Goal: Task Accomplishment & Management: Use online tool/utility

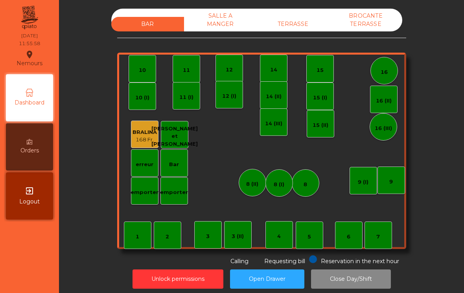
click at [135, 236] on div "1" at bounding box center [138, 236] width 28 height 28
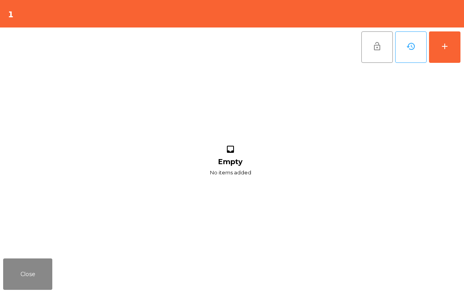
click at [451, 50] on button "add" at bounding box center [444, 46] width 31 height 31
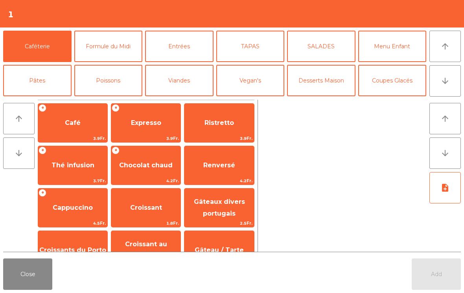
click at [116, 45] on button "Formule du Midi" at bounding box center [108, 46] width 68 height 31
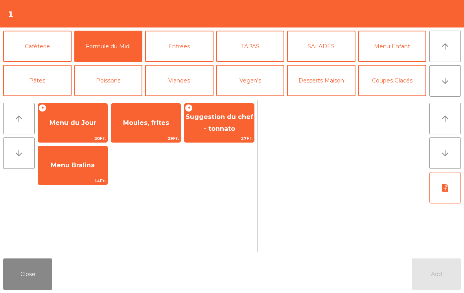
click at [36, 281] on button "Close" at bounding box center [27, 274] width 49 height 31
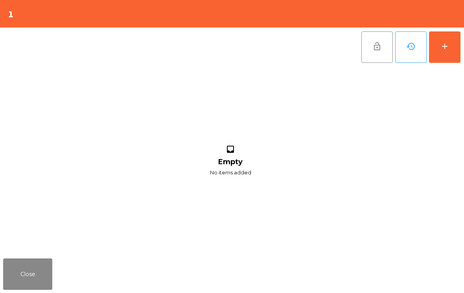
click at [444, 44] on div "add" at bounding box center [444, 46] width 9 height 9
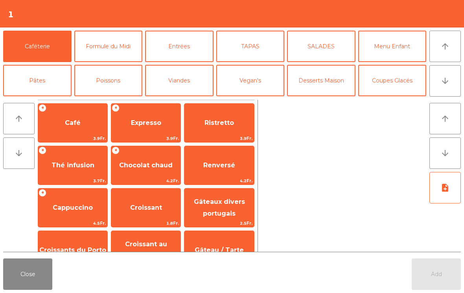
click at [96, 41] on button "Formule du Midi" at bounding box center [108, 46] width 68 height 31
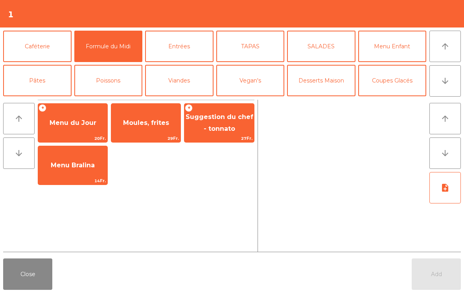
click at [74, 120] on span "Menu du Jour" at bounding box center [73, 122] width 47 height 7
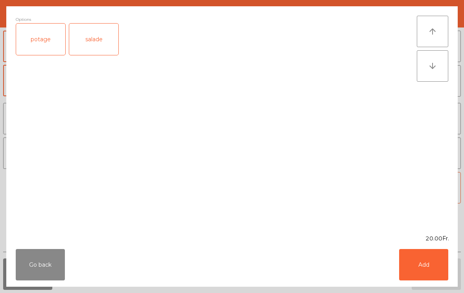
click at [427, 265] on button "Add" at bounding box center [423, 264] width 49 height 31
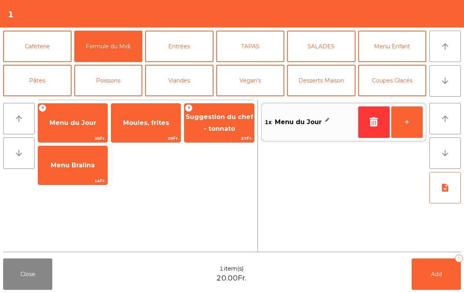
click at [447, 186] on icon "note_add" at bounding box center [444, 187] width 9 height 9
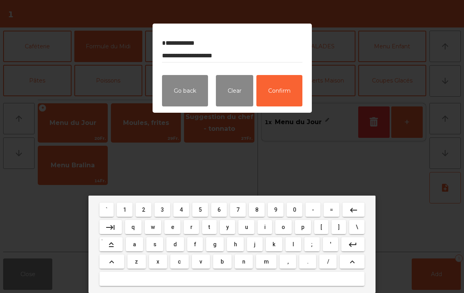
type textarea "**********"
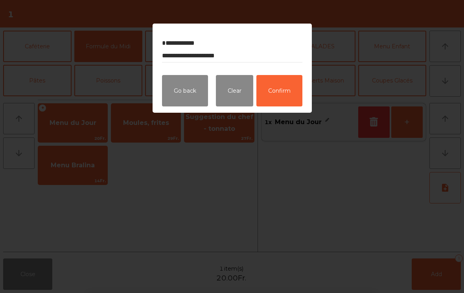
click at [279, 97] on button "Confirm" at bounding box center [279, 90] width 46 height 31
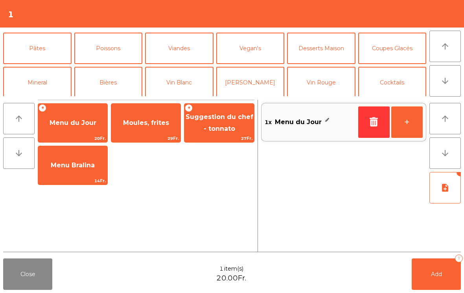
scroll to position [37, 0]
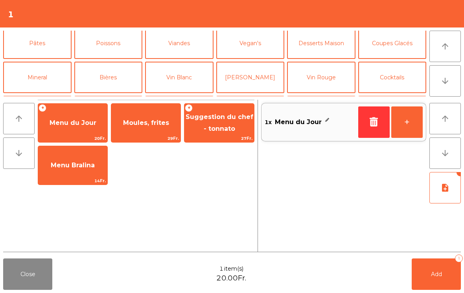
click at [45, 77] on button "Mineral" at bounding box center [37, 77] width 68 height 31
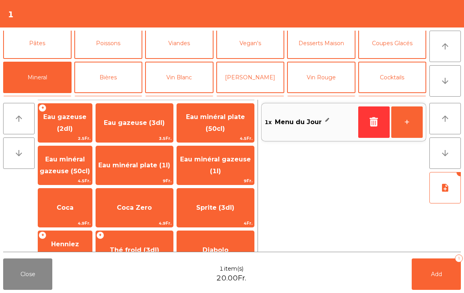
click at [82, 166] on span "Eau minéral gazeuse (50cl)" at bounding box center [65, 165] width 54 height 33
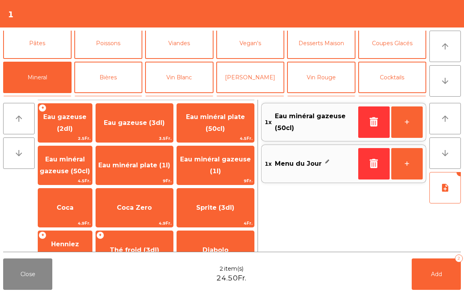
click at [442, 277] on span "Add" at bounding box center [436, 274] width 11 height 7
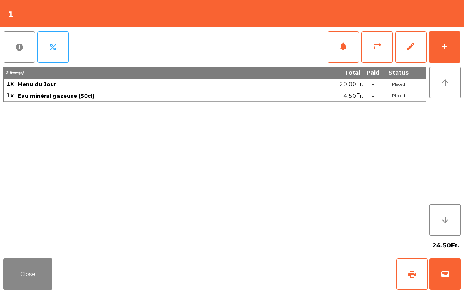
click at [38, 262] on button "Close" at bounding box center [27, 274] width 49 height 31
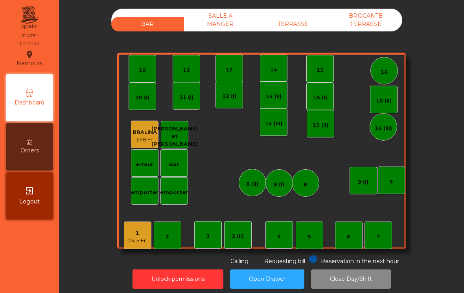
click at [444, 48] on div "BAR SALLE A MANGER TERRASSE BROCANTE TERRASSE 1 24.5 Fr. 2 3 4 5 6 7 8 9 10 11 …" at bounding box center [262, 137] width 384 height 257
click at [142, 65] on div "10" at bounding box center [142, 68] width 7 height 11
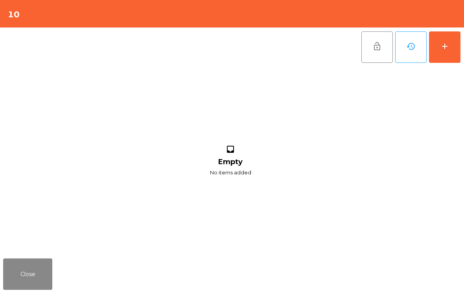
click at [448, 49] on div "add" at bounding box center [444, 46] width 9 height 9
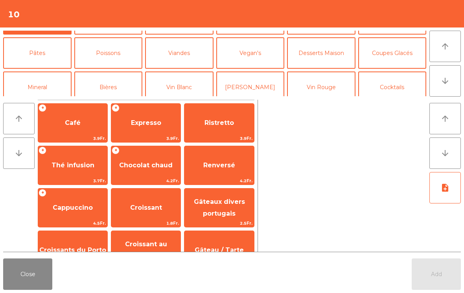
scroll to position [31, 0]
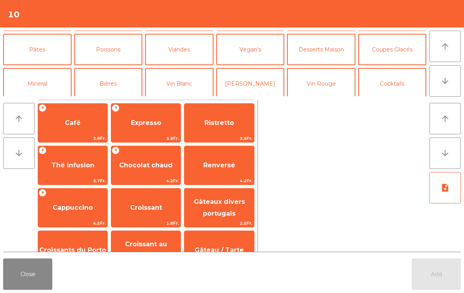
click at [44, 85] on button "Mineral" at bounding box center [37, 83] width 68 height 31
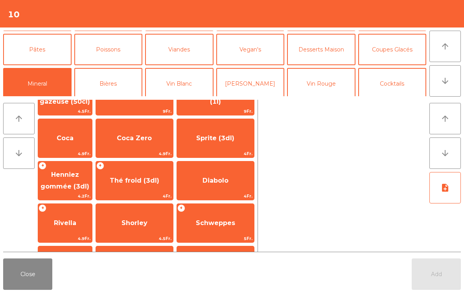
scroll to position [70, 0]
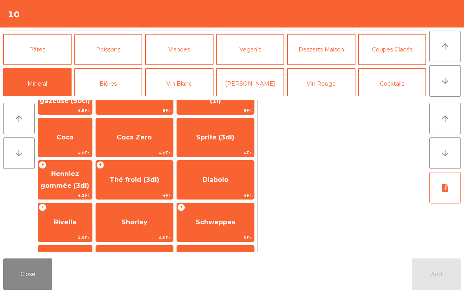
click at [148, 186] on span "Thé froid (3dl)" at bounding box center [134, 179] width 77 height 21
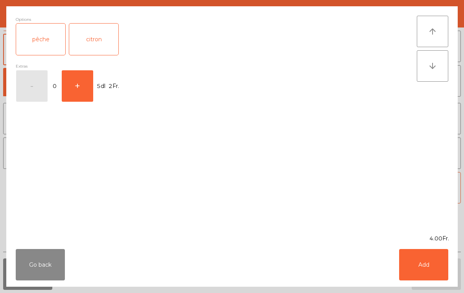
click at [415, 270] on button "Add" at bounding box center [423, 264] width 49 height 31
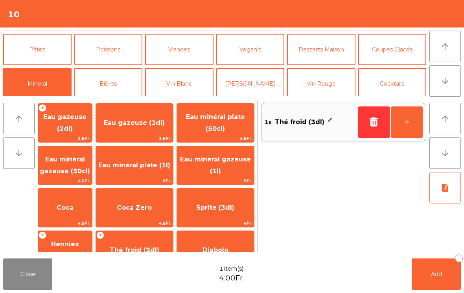
scroll to position [0, 0]
click at [231, 166] on span "Eau minéral gazeuse (1l)" at bounding box center [215, 165] width 77 height 33
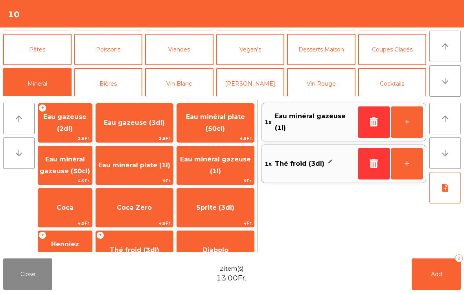
click at [153, 162] on span "Eau minéral plate (1l)" at bounding box center [134, 165] width 72 height 7
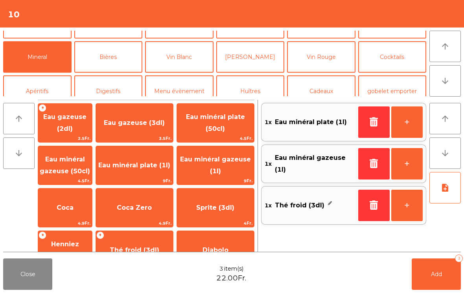
scroll to position [57, 0]
click at [179, 69] on button "Vin Blanc" at bounding box center [179, 57] width 68 height 31
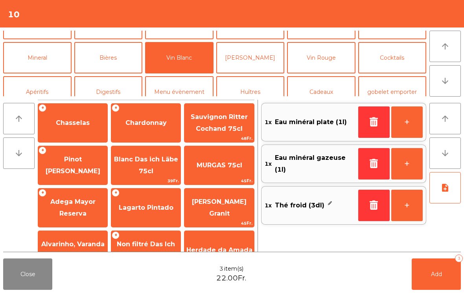
click at [71, 166] on span "Pinot [PERSON_NAME]" at bounding box center [73, 165] width 55 height 19
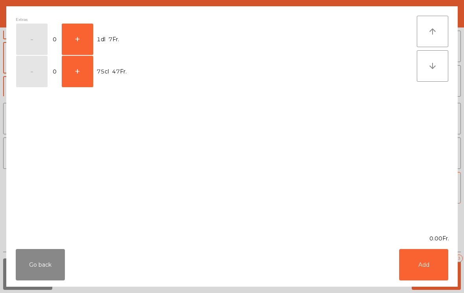
click at [79, 72] on button "+" at bounding box center [77, 71] width 31 height 31
click at [413, 264] on button "Add" at bounding box center [423, 264] width 49 height 31
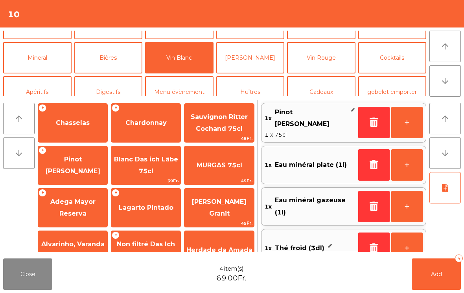
click at [322, 58] on button "Vin Rouge" at bounding box center [321, 57] width 68 height 31
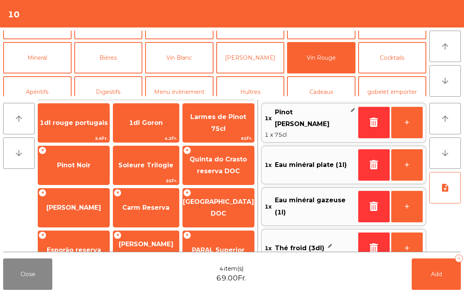
click at [91, 161] on span "Pinot Noir" at bounding box center [73, 165] width 71 height 21
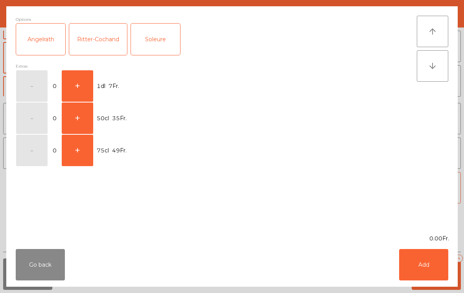
click at [87, 145] on button "+" at bounding box center [77, 150] width 31 height 31
click at [425, 262] on button "Add" at bounding box center [423, 264] width 49 height 31
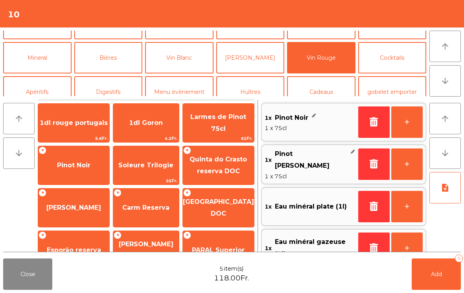
scroll to position [3, 0]
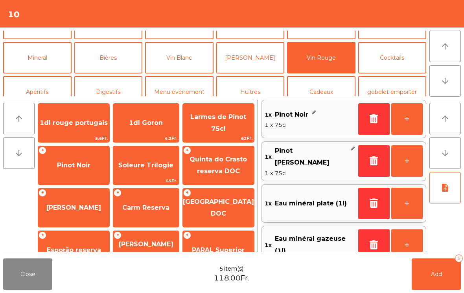
click at [430, 281] on button "Add 5" at bounding box center [436, 274] width 49 height 31
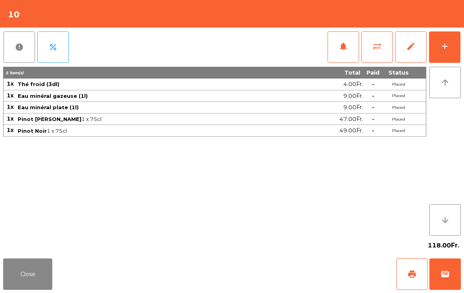
click at [30, 290] on button "Close" at bounding box center [27, 274] width 49 height 31
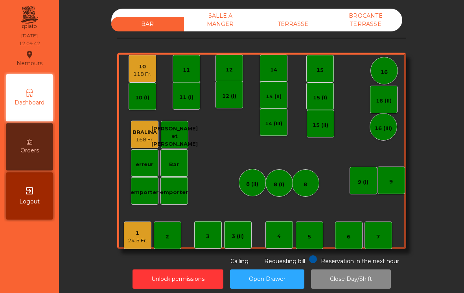
click at [153, 65] on div "10 118 Fr." at bounding box center [143, 69] width 28 height 28
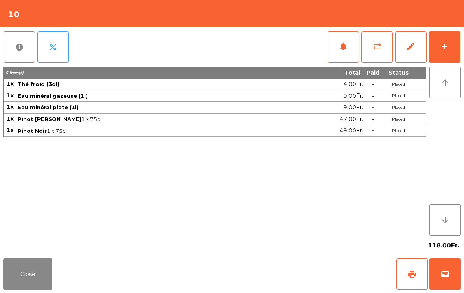
click at [453, 52] on button "add" at bounding box center [444, 46] width 31 height 31
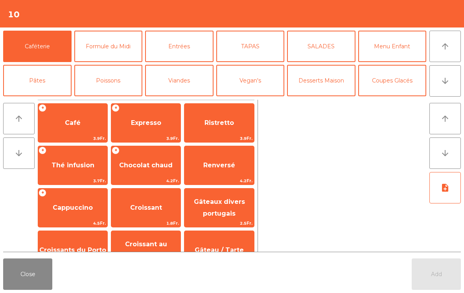
click at [119, 50] on button "Formule du Midi" at bounding box center [108, 46] width 68 height 31
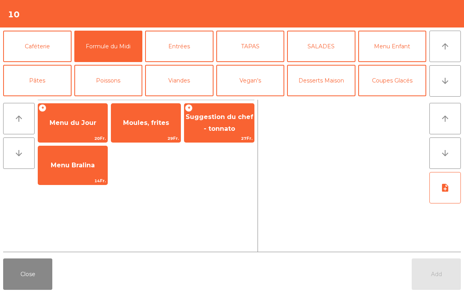
click at [143, 129] on span "Moules, frites" at bounding box center [145, 122] width 69 height 21
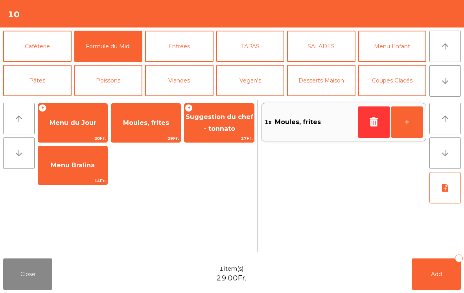
click at [163, 123] on span "Moules, frites" at bounding box center [146, 122] width 46 height 7
click at [85, 114] on span "Menu du Jour" at bounding box center [72, 122] width 69 height 21
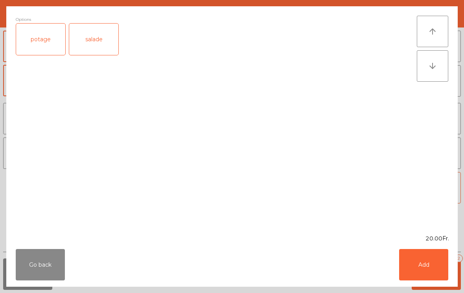
click at [105, 42] on div "salade" at bounding box center [93, 39] width 49 height 31
click at [440, 261] on button "Add" at bounding box center [423, 264] width 49 height 31
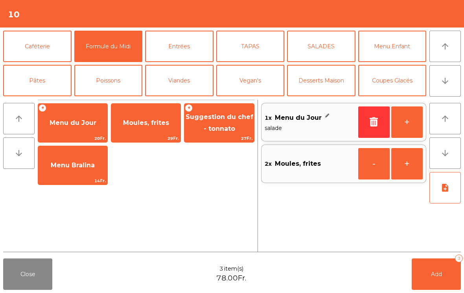
click at [409, 118] on button "+" at bounding box center [406, 122] width 31 height 31
click at [407, 122] on button "+" at bounding box center [406, 122] width 31 height 31
click at [407, 125] on button "+" at bounding box center [406, 122] width 31 height 31
click at [197, 81] on button "Viandes" at bounding box center [179, 80] width 68 height 31
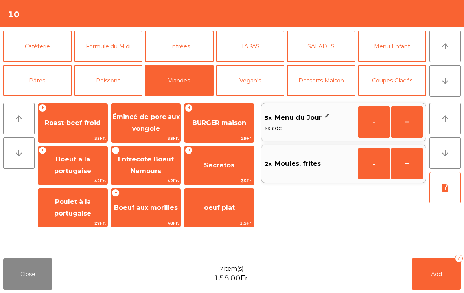
click at [72, 127] on span "Roast-beef froid" at bounding box center [73, 122] width 56 height 7
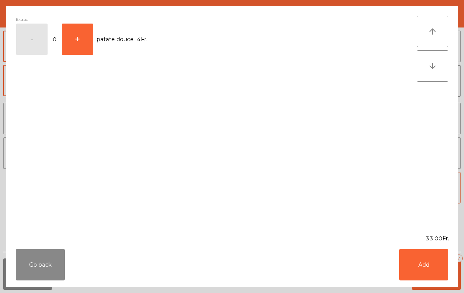
click at [424, 271] on button "Add" at bounding box center [423, 264] width 49 height 31
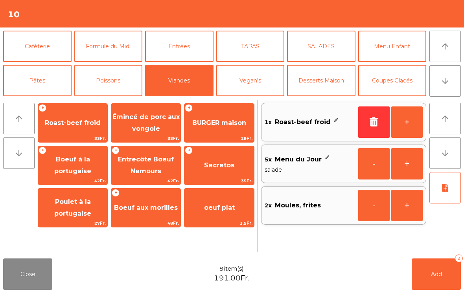
click at [408, 127] on button "+" at bounding box center [406, 122] width 31 height 31
click at [50, 79] on button "Pâtes" at bounding box center [37, 80] width 68 height 31
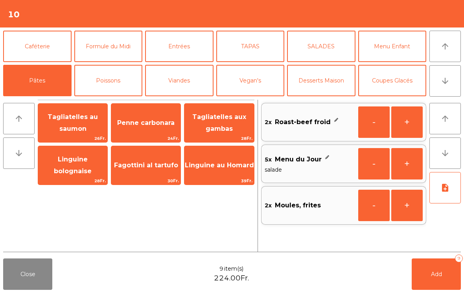
click at [224, 130] on span "Tagliatelles aux gambas" at bounding box center [219, 122] width 54 height 19
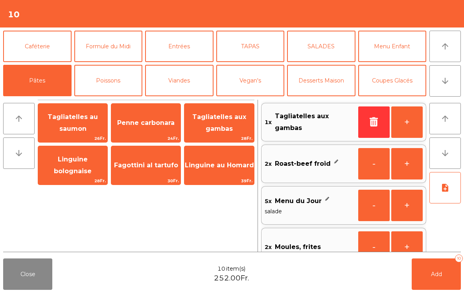
click at [179, 83] on button "Viandes" at bounding box center [179, 80] width 68 height 31
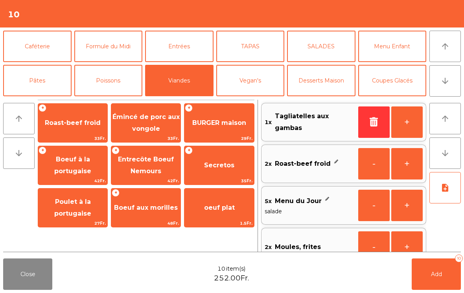
click at [219, 127] on span "BURGER maison" at bounding box center [218, 122] width 69 height 21
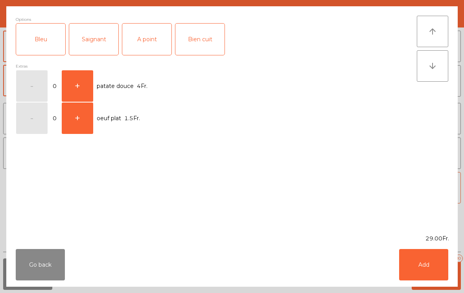
click at [140, 42] on div "A point" at bounding box center [146, 39] width 49 height 31
click at [425, 266] on button "Add" at bounding box center [423, 264] width 49 height 31
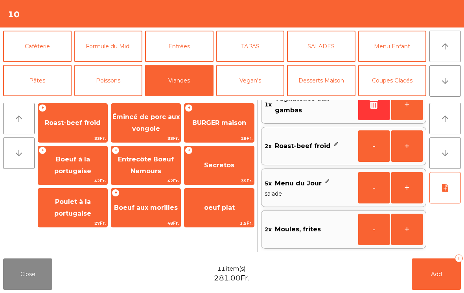
scroll to position [59, 0]
click at [429, 286] on button "Add 11" at bounding box center [436, 274] width 49 height 31
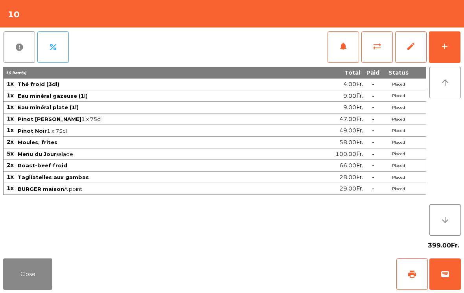
click at [21, 253] on div "399.00Fr." at bounding box center [232, 246] width 458 height 20
click at [34, 268] on button "Close" at bounding box center [27, 274] width 49 height 31
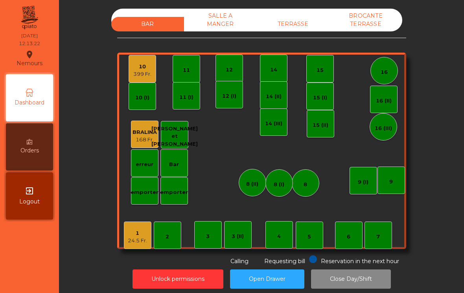
click at [374, 247] on div "7" at bounding box center [379, 236] width 28 height 28
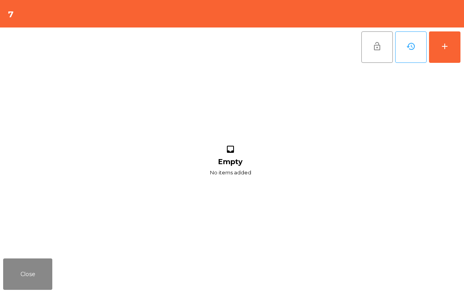
click at [454, 42] on button "add" at bounding box center [444, 46] width 31 height 31
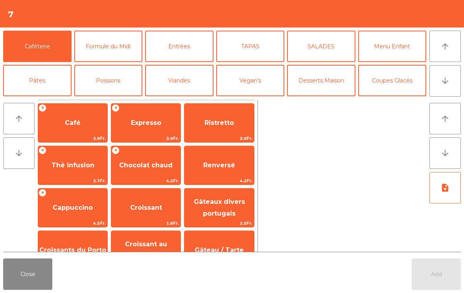
click at [440, 81] on button "arrow_downward" at bounding box center [444, 80] width 31 height 31
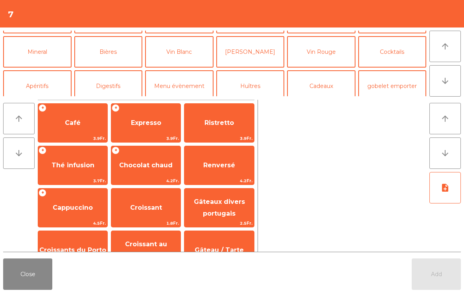
scroll to position [68, 0]
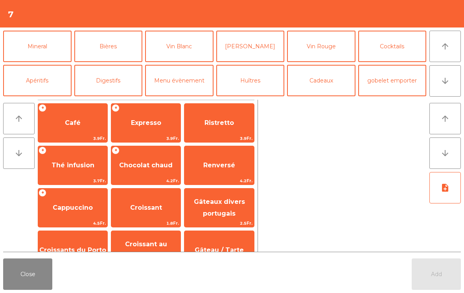
click at [111, 50] on button "Bières" at bounding box center [108, 46] width 68 height 31
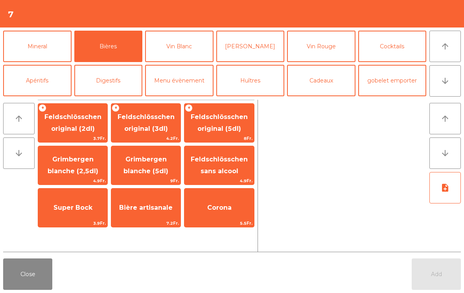
click at [147, 129] on span "Feldschlösschen original (3dl)" at bounding box center [146, 122] width 57 height 19
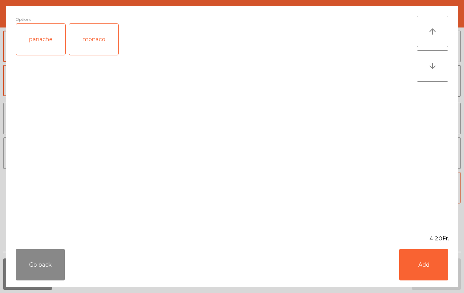
click at [38, 55] on div "panache" at bounding box center [40, 39] width 49 height 31
click at [428, 269] on button "Add" at bounding box center [423, 264] width 49 height 31
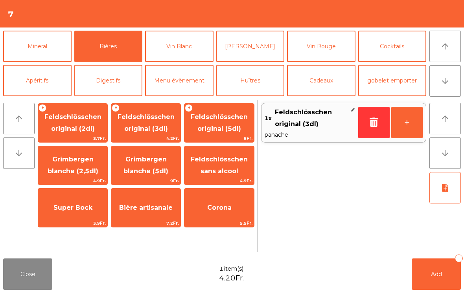
click at [400, 116] on button "+" at bounding box center [406, 122] width 31 height 31
click at [400, 115] on button "+" at bounding box center [406, 122] width 31 height 31
click at [438, 281] on button "Add 3" at bounding box center [436, 274] width 49 height 31
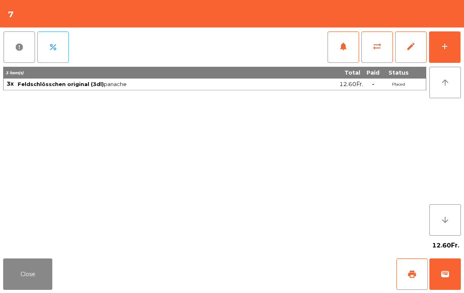
click at [25, 290] on button "Close" at bounding box center [27, 274] width 49 height 31
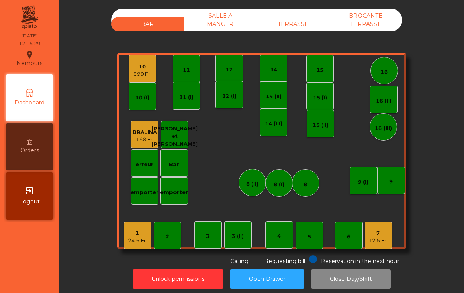
click at [381, 242] on div "12.6 Fr." at bounding box center [377, 241] width 19 height 8
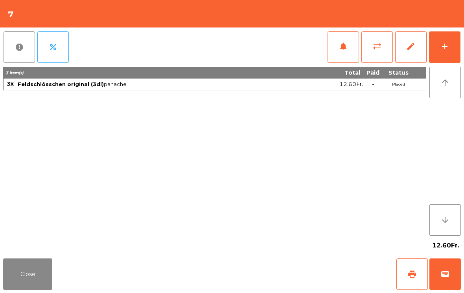
click at [454, 46] on button "add" at bounding box center [444, 46] width 31 height 31
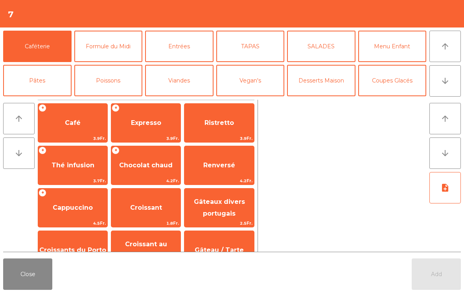
click at [104, 41] on button "Formule du Midi" at bounding box center [108, 46] width 68 height 31
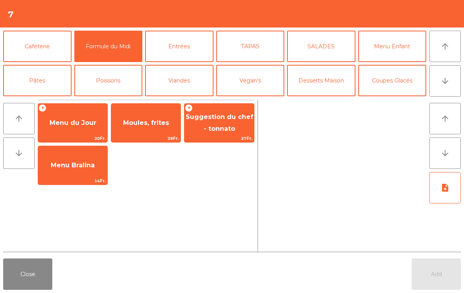
click at [72, 136] on span "20Fr." at bounding box center [72, 138] width 69 height 7
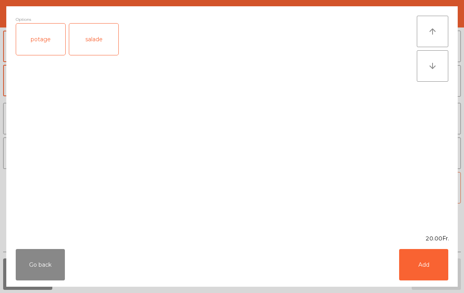
click at [101, 40] on div "salade" at bounding box center [93, 39] width 49 height 31
click at [430, 274] on button "Add" at bounding box center [423, 264] width 49 height 31
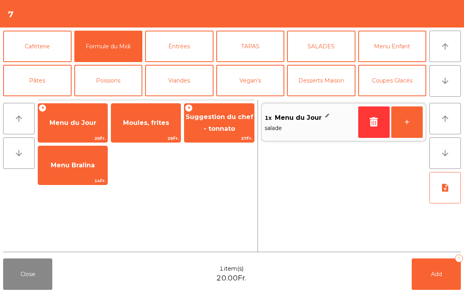
click at [410, 128] on button "+" at bounding box center [406, 122] width 31 height 31
click at [77, 134] on div "+ Menu du Jour 20Fr." at bounding box center [73, 122] width 70 height 39
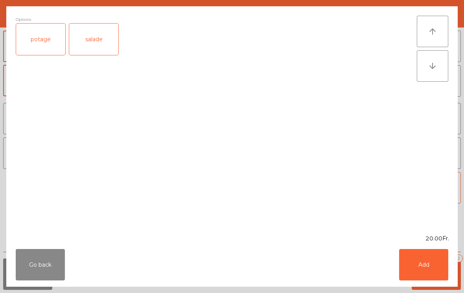
click at [440, 275] on button "Add" at bounding box center [423, 264] width 49 height 31
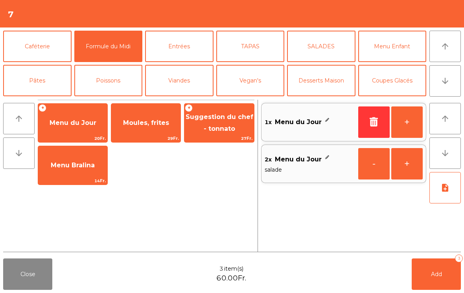
click at [438, 194] on button "note_add" at bounding box center [444, 187] width 31 height 31
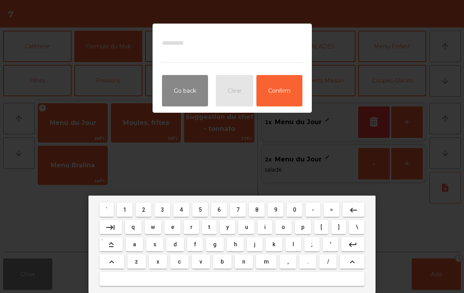
type textarea "*"
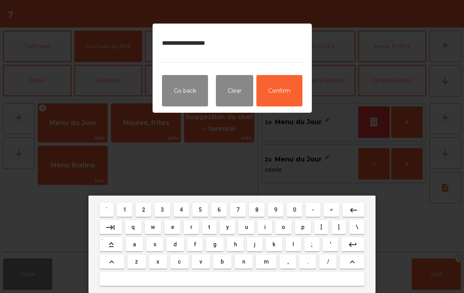
type textarea "**********"
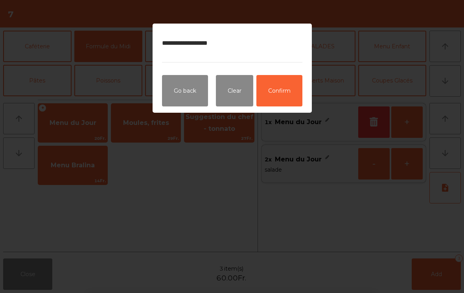
click at [297, 81] on button "Confirm" at bounding box center [279, 90] width 46 height 31
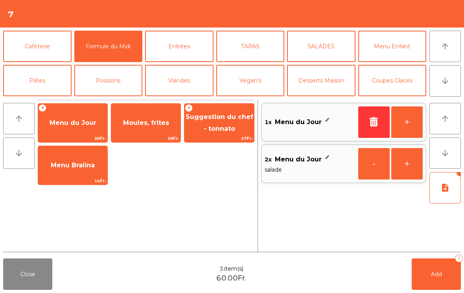
click at [432, 266] on button "Add 3" at bounding box center [436, 274] width 49 height 31
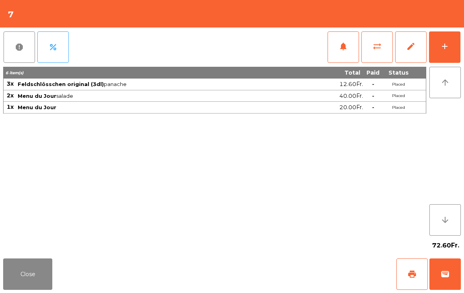
click at [29, 259] on button "Close" at bounding box center [27, 274] width 49 height 31
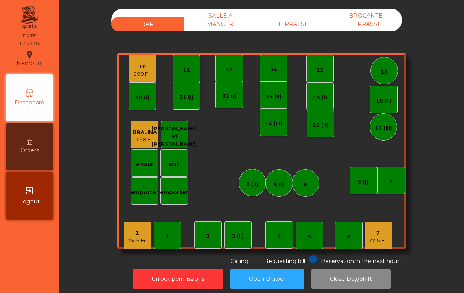
click at [236, 240] on div "3 (II)" at bounding box center [238, 237] width 12 height 8
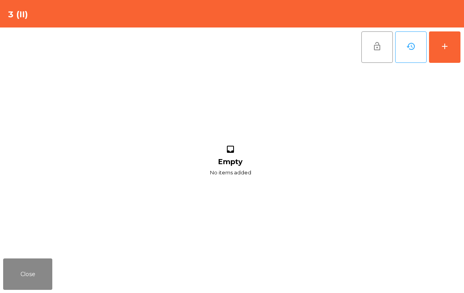
click at [459, 29] on div "lock_open history add" at bounding box center [411, 47] width 100 height 39
click at [447, 51] on div "add" at bounding box center [444, 46] width 9 height 9
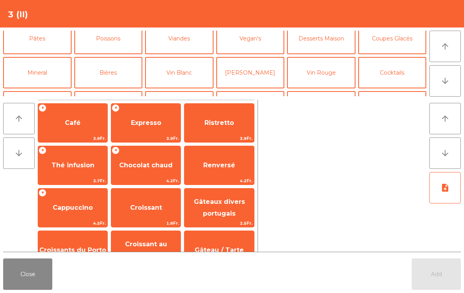
scroll to position [48, 0]
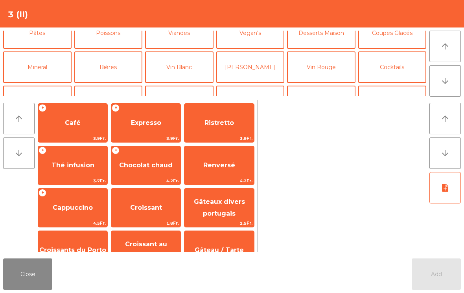
click at [119, 66] on button "Bières" at bounding box center [108, 67] width 68 height 31
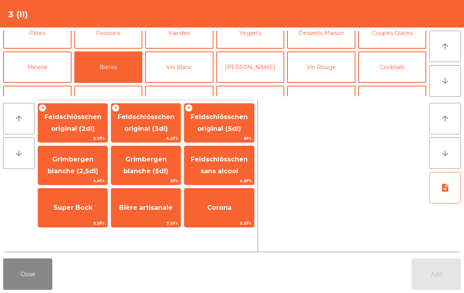
click at [142, 136] on span "4.2Fr." at bounding box center [145, 138] width 69 height 7
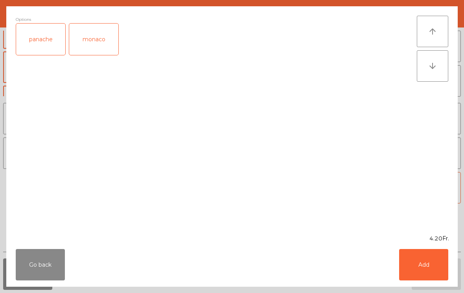
click at [36, 49] on div "panache" at bounding box center [40, 39] width 49 height 31
click at [425, 261] on button "Add" at bounding box center [423, 264] width 49 height 31
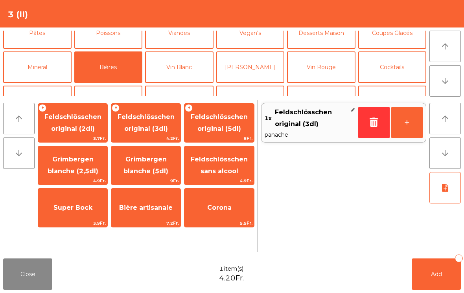
click at [56, 60] on button "Mineral" at bounding box center [37, 67] width 68 height 31
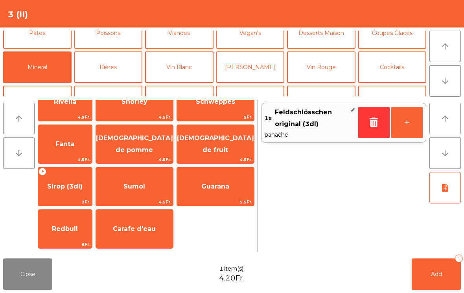
scroll to position [191, 0]
click at [156, 232] on span "Carafe d'eau" at bounding box center [134, 228] width 43 height 7
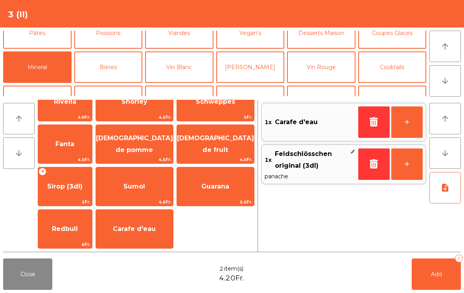
click at [454, 276] on button "Add 2" at bounding box center [436, 274] width 49 height 31
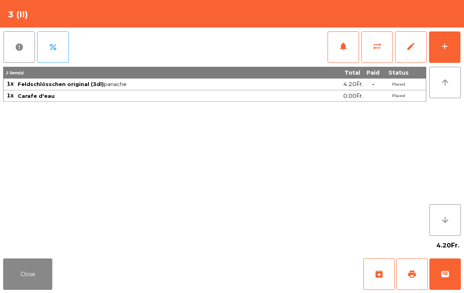
click at [442, 42] on div "add" at bounding box center [444, 46] width 9 height 9
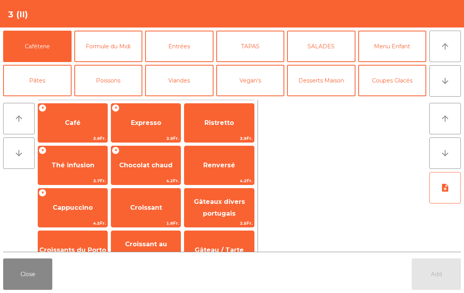
click at [112, 45] on button "Formule du Midi" at bounding box center [108, 46] width 68 height 31
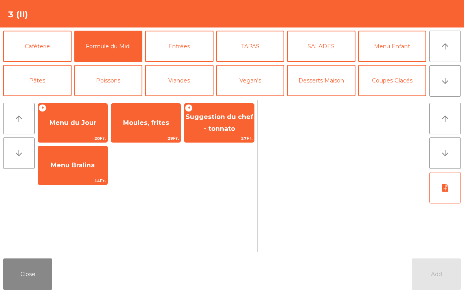
click at [83, 126] on span "Menu du Jour" at bounding box center [73, 122] width 47 height 7
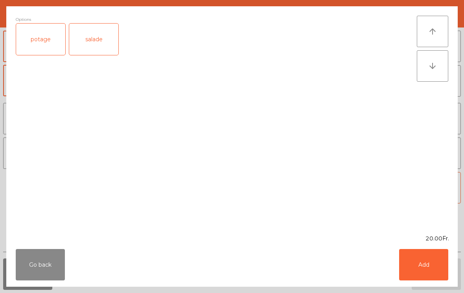
click at [95, 42] on div "salade" at bounding box center [93, 39] width 49 height 31
click at [411, 263] on button "Add" at bounding box center [423, 264] width 49 height 31
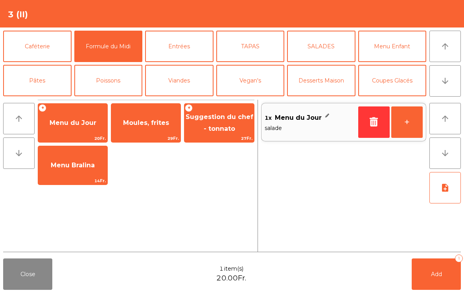
click at [407, 122] on button "+" at bounding box center [406, 122] width 31 height 31
click at [436, 273] on span "Add" at bounding box center [436, 274] width 11 height 7
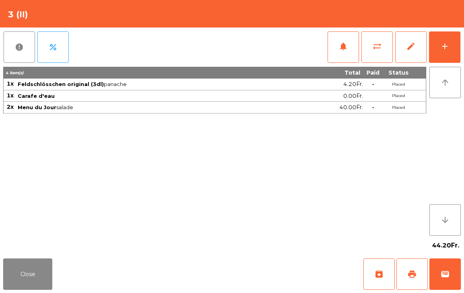
click at [33, 273] on button "Close" at bounding box center [27, 274] width 49 height 31
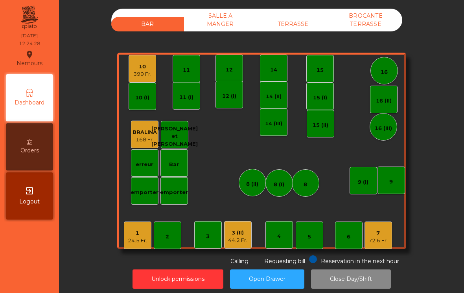
click at [136, 233] on div "1" at bounding box center [137, 234] width 19 height 8
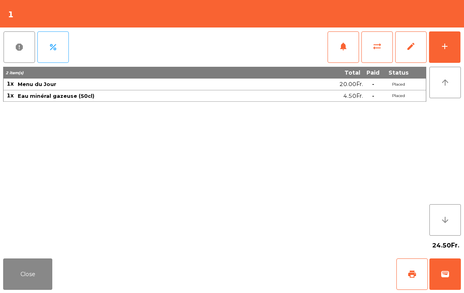
click at [453, 42] on button "add" at bounding box center [444, 46] width 31 height 31
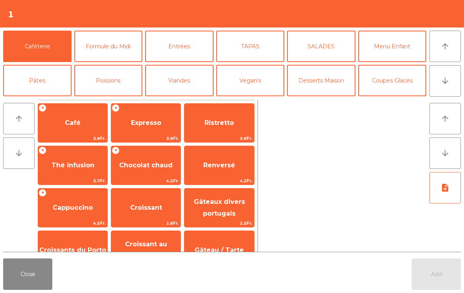
click at [138, 124] on span "Expresso" at bounding box center [146, 122] width 30 height 7
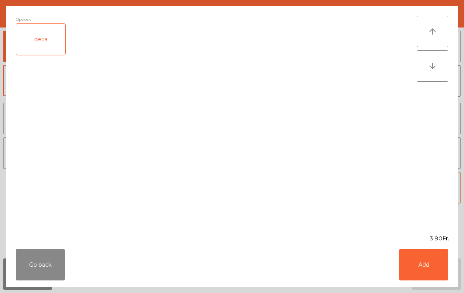
click at [431, 260] on button "Add" at bounding box center [423, 264] width 49 height 31
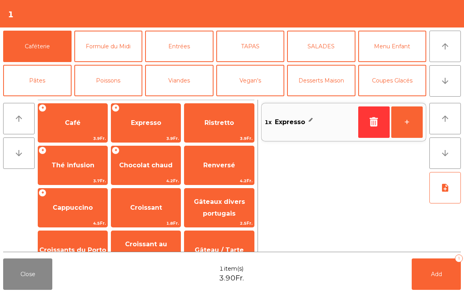
click at [433, 274] on span "Add" at bounding box center [436, 274] width 11 height 7
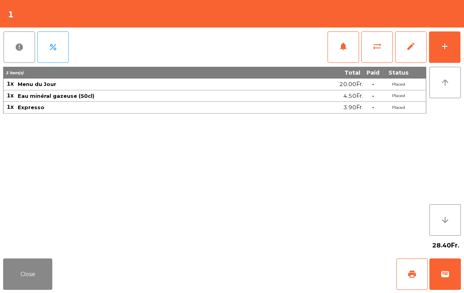
click at [11, 286] on button "Close" at bounding box center [27, 274] width 49 height 31
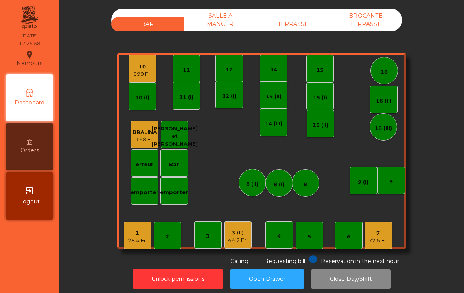
click at [377, 236] on div "7" at bounding box center [377, 234] width 19 height 8
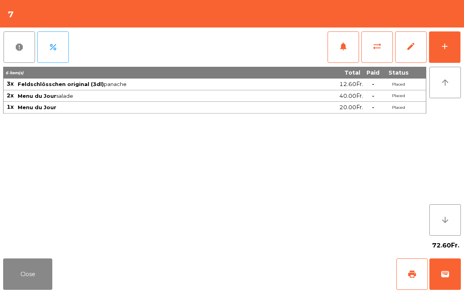
click at [337, 54] on button "notifications" at bounding box center [343, 46] width 31 height 31
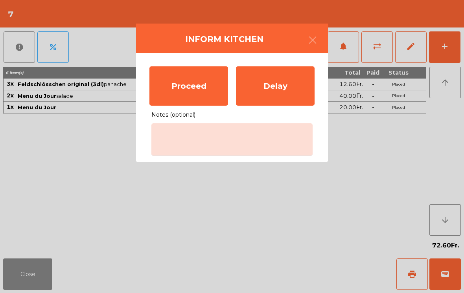
click at [188, 86] on div "Proceed" at bounding box center [188, 85] width 79 height 39
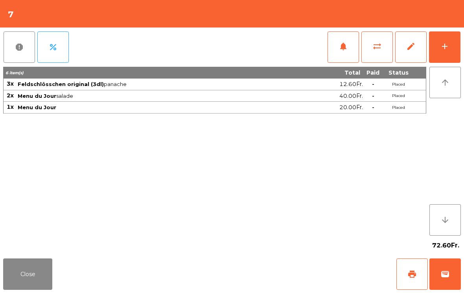
click at [39, 282] on button "Close" at bounding box center [27, 274] width 49 height 31
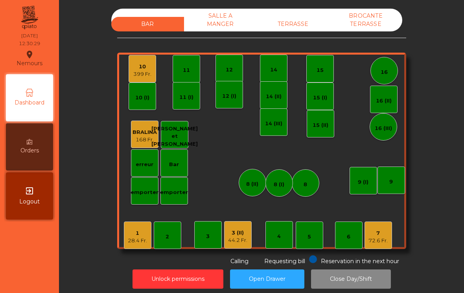
click at [131, 238] on div "28.4 Fr." at bounding box center [137, 241] width 19 height 8
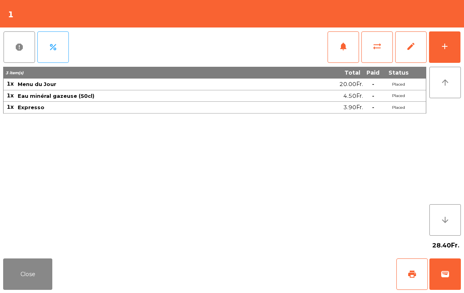
click at [410, 276] on span "print" at bounding box center [411, 274] width 9 height 9
click at [455, 268] on button "wallet" at bounding box center [444, 274] width 31 height 31
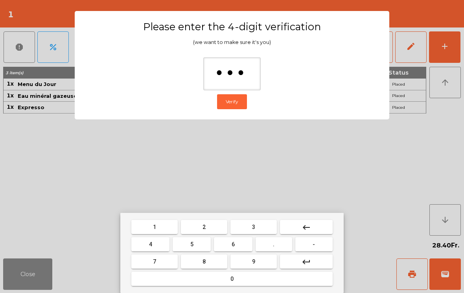
type input "****"
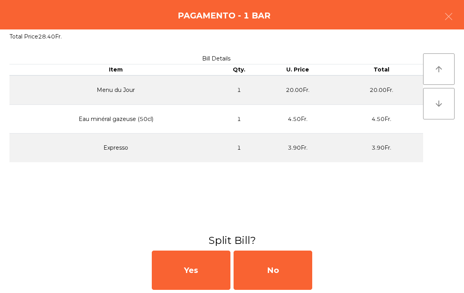
click at [290, 265] on div "No" at bounding box center [273, 270] width 79 height 39
click at [297, 270] on div "No" at bounding box center [273, 270] width 79 height 39
click at [296, 269] on div "No" at bounding box center [273, 270] width 79 height 39
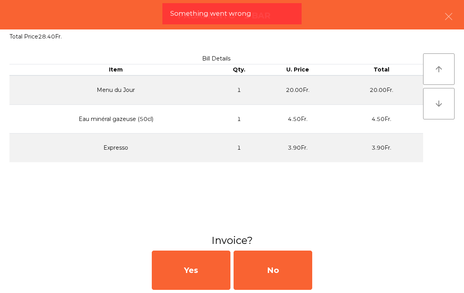
click at [307, 273] on div "No" at bounding box center [273, 270] width 79 height 39
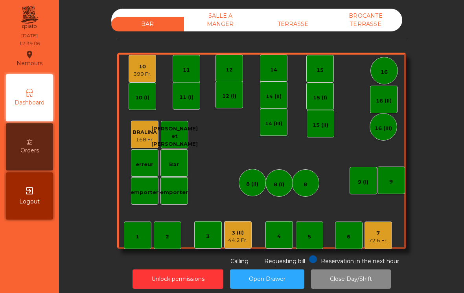
click at [237, 244] on div "44.2 Fr." at bounding box center [237, 241] width 19 height 8
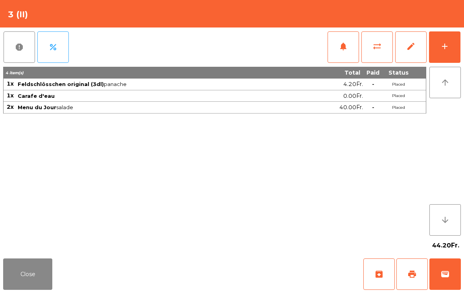
click at [344, 48] on span "notifications" at bounding box center [343, 46] width 9 height 9
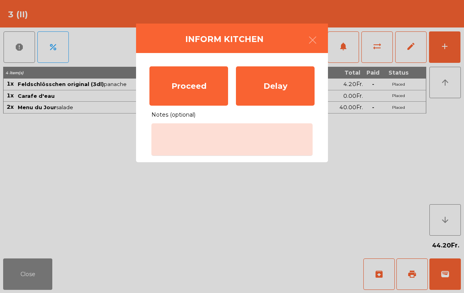
click at [167, 83] on div "Proceed" at bounding box center [188, 85] width 79 height 39
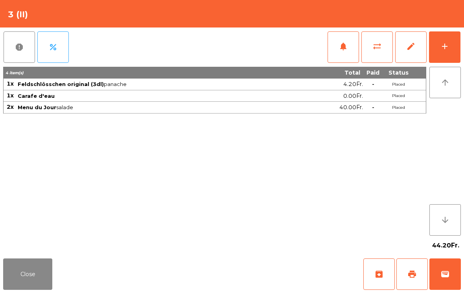
click at [38, 277] on button "Close" at bounding box center [27, 274] width 49 height 31
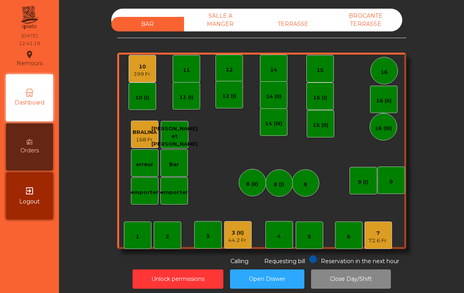
click at [293, 40] on div "BAR SALLE A MANGER TERRASSE BROCANTE TERRASSE 1 2 3 4 5 6 7 72.6 Fr. 8 9 10 399…" at bounding box center [261, 137] width 289 height 257
click at [300, 19] on div "TERRASSE" at bounding box center [293, 24] width 73 height 15
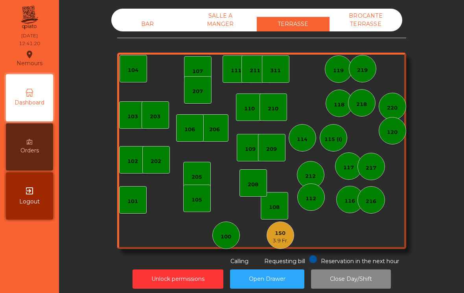
click at [278, 226] on div "150 3.9 Fr." at bounding box center [281, 235] width 16 height 18
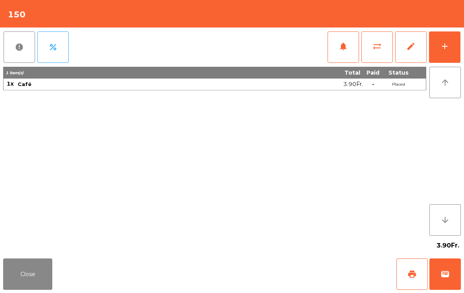
click at [409, 269] on button "print" at bounding box center [411, 274] width 31 height 31
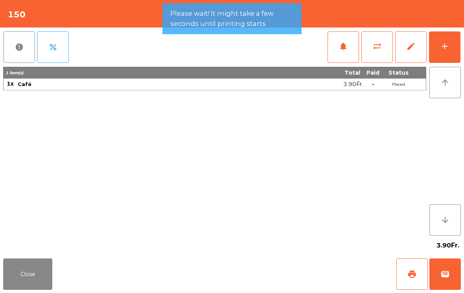
click at [445, 261] on button "wallet" at bounding box center [444, 274] width 31 height 31
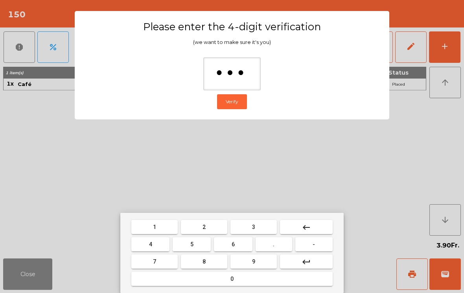
type input "****"
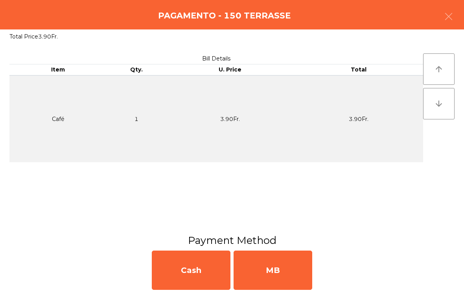
click at [297, 273] on div "MB" at bounding box center [273, 270] width 79 height 39
click at [300, 273] on div "No" at bounding box center [273, 270] width 79 height 39
click at [296, 271] on button "Open Drawer" at bounding box center [267, 279] width 74 height 19
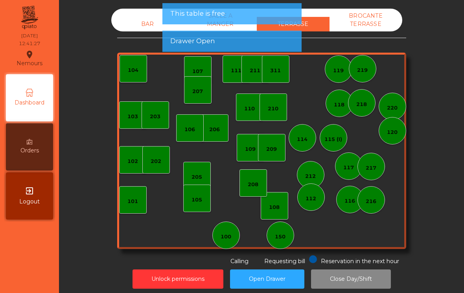
click at [296, 271] on button "Open Drawer" at bounding box center [267, 279] width 74 height 19
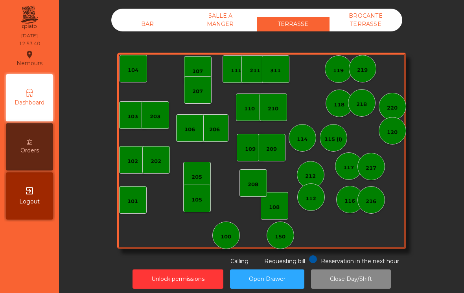
click at [144, 19] on div "BAR" at bounding box center [147, 24] width 73 height 15
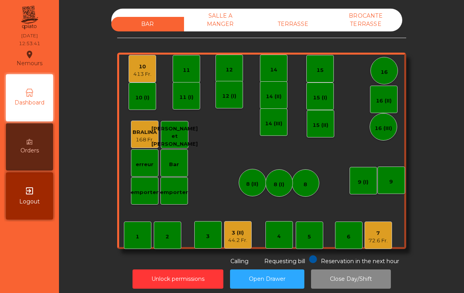
click at [381, 241] on div "72.6 Fr." at bounding box center [377, 241] width 19 height 8
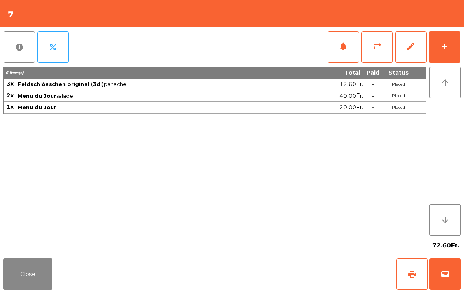
click at [450, 44] on button "add" at bounding box center [444, 46] width 31 height 31
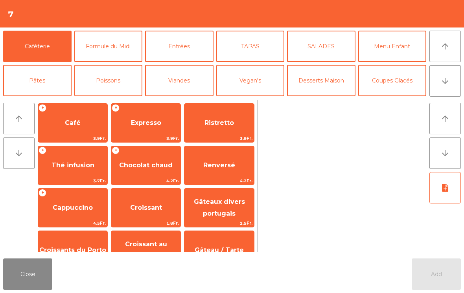
click at [151, 124] on span "Expresso" at bounding box center [146, 122] width 30 height 7
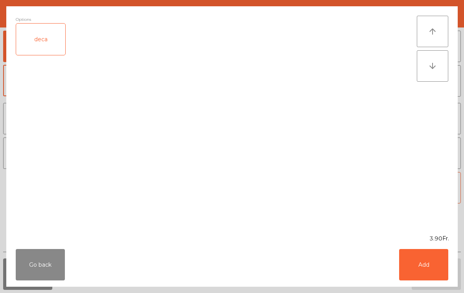
click at [427, 271] on button "Add" at bounding box center [423, 264] width 49 height 31
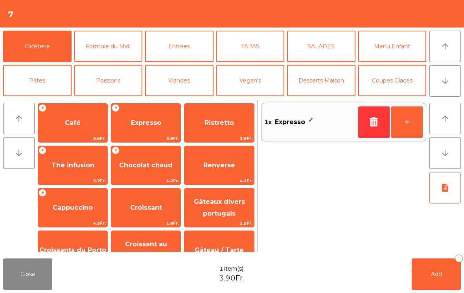
click at [412, 129] on button "+" at bounding box center [406, 122] width 31 height 31
click at [431, 280] on button "Add 3" at bounding box center [436, 274] width 49 height 31
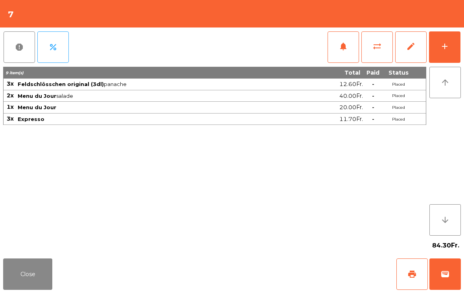
click at [29, 279] on button "Close" at bounding box center [27, 274] width 49 height 31
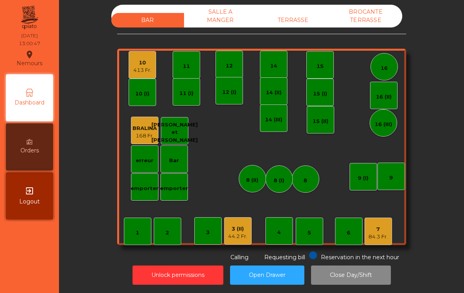
scroll to position [4, 0]
click at [251, 232] on div "3 (II) 44.2 Fr." at bounding box center [238, 231] width 28 height 28
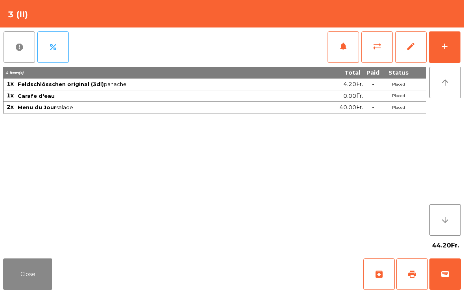
click at [447, 52] on button "add" at bounding box center [444, 46] width 31 height 31
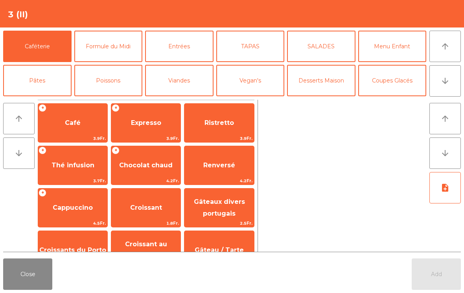
click at [327, 81] on button "Desserts Maison" at bounding box center [321, 80] width 68 height 31
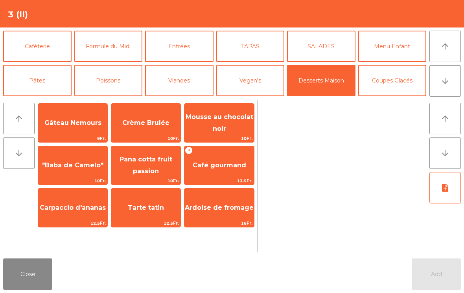
click at [85, 125] on span "Gâteau Nemours" at bounding box center [72, 122] width 57 height 7
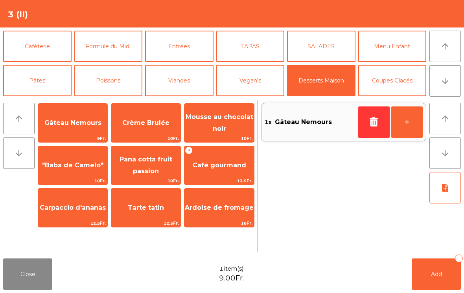
click at [428, 270] on button "Add 1" at bounding box center [436, 274] width 49 height 31
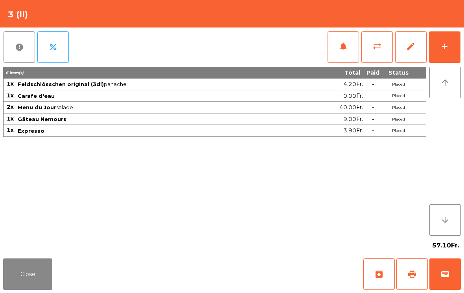
click at [35, 276] on button "Close" at bounding box center [27, 274] width 49 height 31
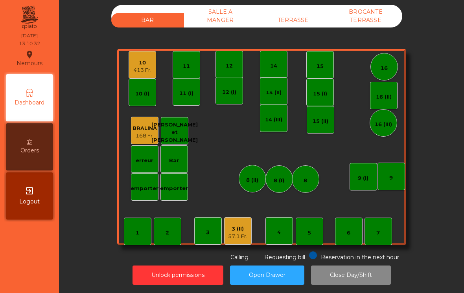
click at [232, 226] on div "3 (II)" at bounding box center [237, 229] width 19 height 8
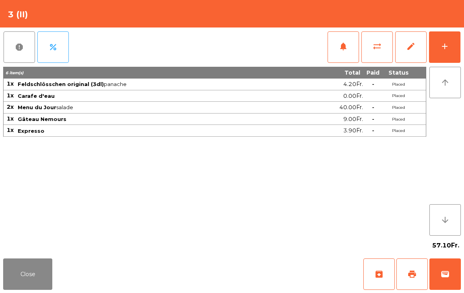
click at [374, 281] on button "archive" at bounding box center [378, 274] width 31 height 31
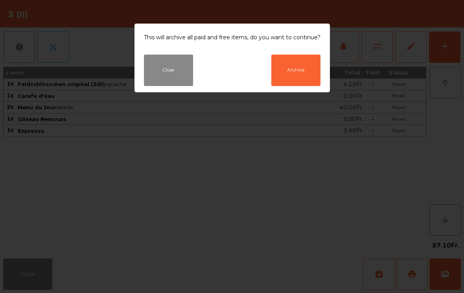
click at [185, 62] on button "Close" at bounding box center [168, 70] width 49 height 31
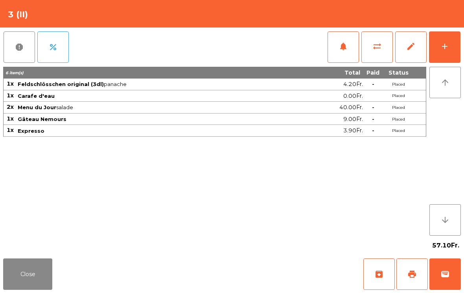
click at [409, 274] on span "print" at bounding box center [411, 274] width 9 height 9
click at [28, 279] on button "Close" at bounding box center [27, 274] width 49 height 31
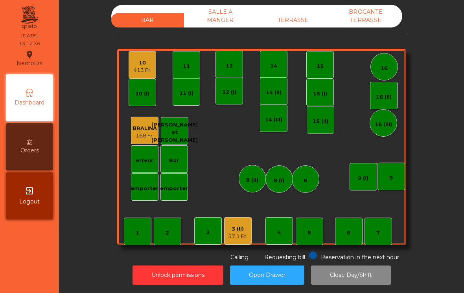
click at [132, 67] on div "10 413 Fr." at bounding box center [143, 65] width 28 height 28
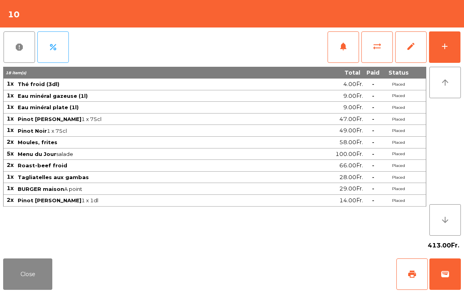
click at [445, 50] on div "add" at bounding box center [444, 46] width 9 height 9
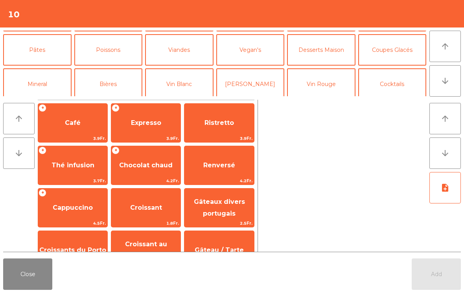
scroll to position [34, 0]
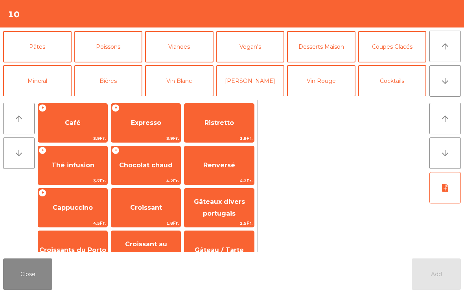
click at [188, 85] on button "Vin Blanc" at bounding box center [179, 80] width 68 height 31
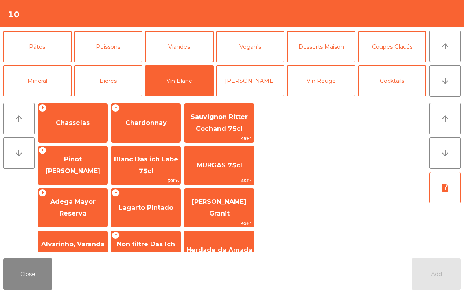
click at [262, 85] on button "[PERSON_NAME]" at bounding box center [250, 80] width 68 height 31
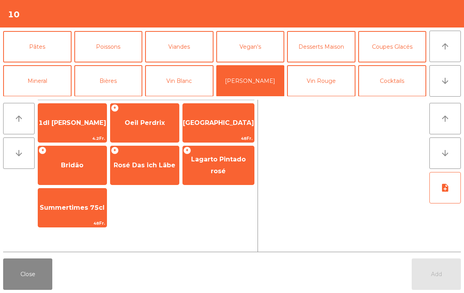
click at [322, 90] on button "Vin Rouge" at bounding box center [321, 80] width 68 height 31
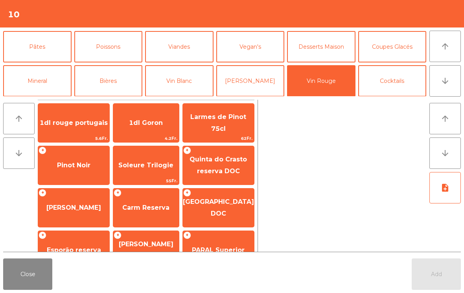
click at [64, 165] on span "Pinot Noir" at bounding box center [73, 165] width 33 height 7
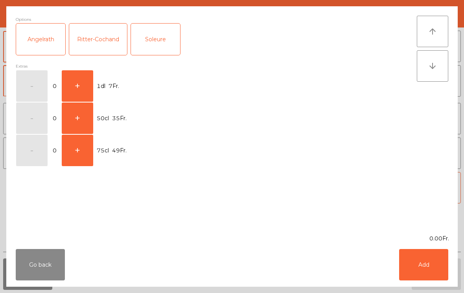
click at [87, 90] on button "+" at bounding box center [77, 85] width 31 height 31
click at [418, 264] on button "Add" at bounding box center [423, 264] width 49 height 31
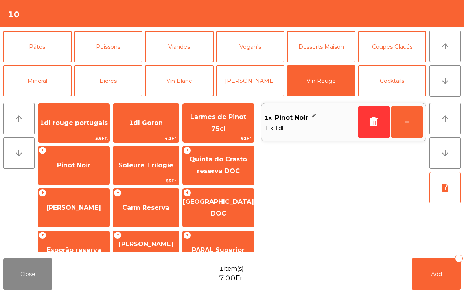
click at [415, 129] on button "+" at bounding box center [406, 122] width 31 height 31
click at [425, 282] on button "Add 2" at bounding box center [436, 274] width 49 height 31
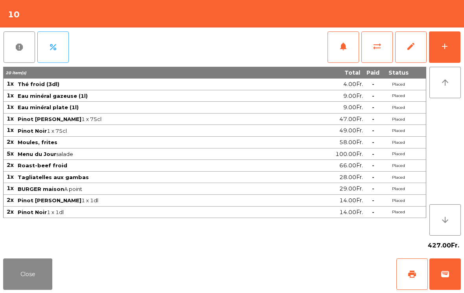
click at [36, 267] on button "Close" at bounding box center [27, 274] width 49 height 31
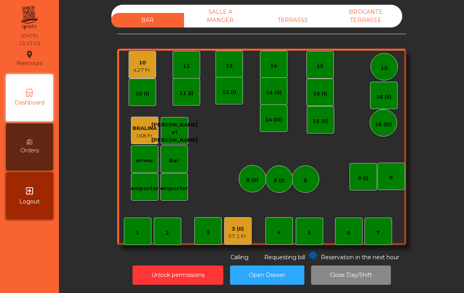
click at [144, 81] on div "10 (I)" at bounding box center [143, 93] width 28 height 28
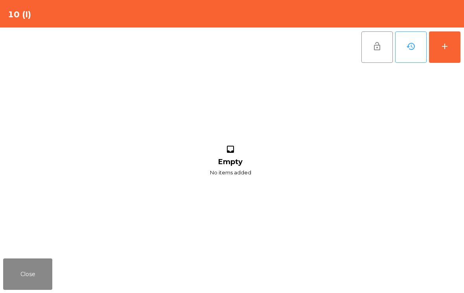
click at [442, 50] on div "add" at bounding box center [444, 46] width 9 height 9
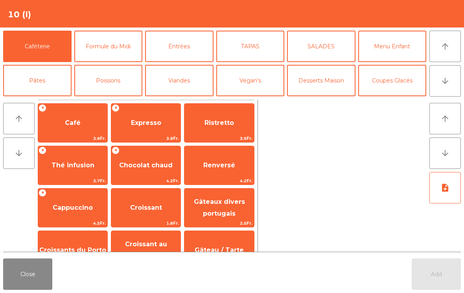
click at [320, 81] on button "Desserts Maison" at bounding box center [321, 80] width 68 height 31
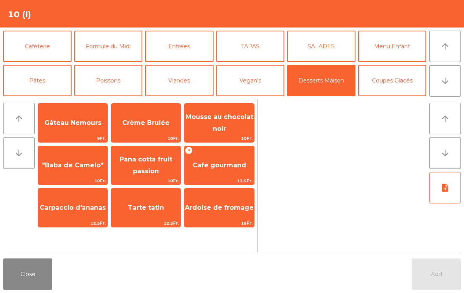
click at [153, 209] on span "Tarte tatin" at bounding box center [146, 207] width 36 height 7
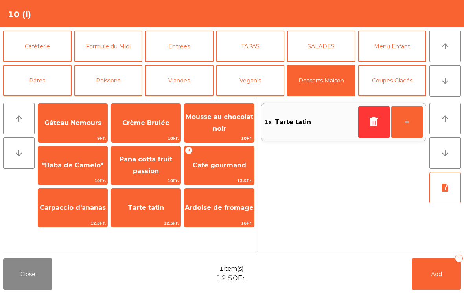
click at [155, 183] on span "10Fr." at bounding box center [145, 180] width 69 height 7
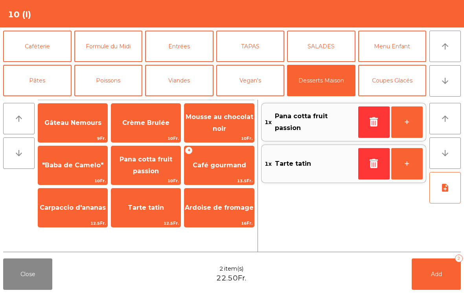
click at [45, 47] on button "Caféterie" at bounding box center [37, 46] width 68 height 31
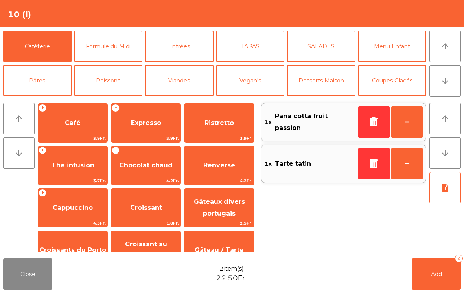
click at [76, 123] on span "Café" at bounding box center [73, 122] width 16 height 7
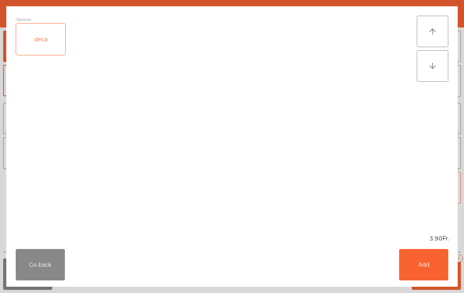
click at [53, 39] on div "deca" at bounding box center [40, 39] width 49 height 31
click at [429, 280] on button "Add" at bounding box center [423, 264] width 49 height 31
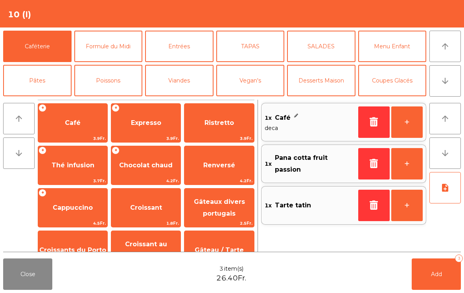
click at [70, 117] on span "Café" at bounding box center [72, 122] width 69 height 21
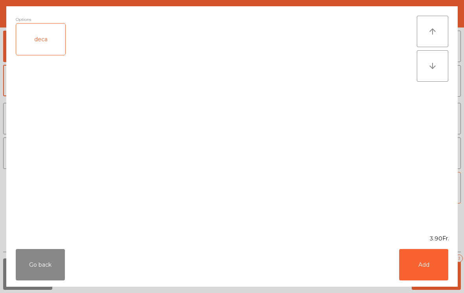
click at [435, 267] on button "Add" at bounding box center [423, 264] width 49 height 31
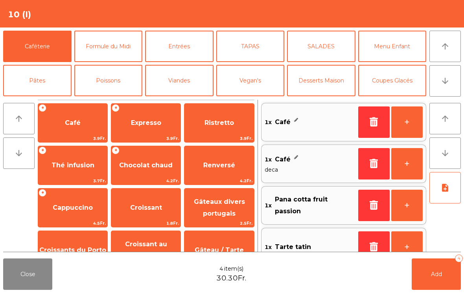
click at [406, 125] on button "+" at bounding box center [406, 122] width 31 height 31
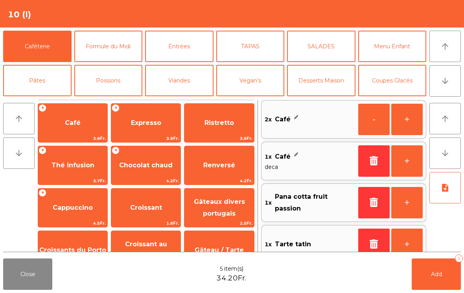
click at [406, 125] on button "+" at bounding box center [406, 119] width 31 height 31
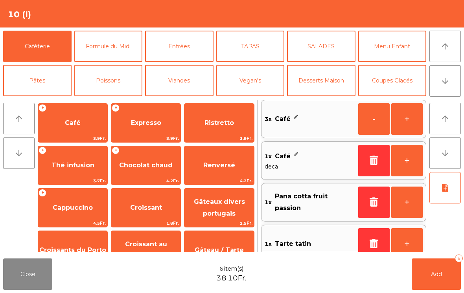
scroll to position [3, 0]
click at [404, 125] on button "+" at bounding box center [406, 118] width 31 height 31
click at [156, 127] on span "Expresso" at bounding box center [145, 122] width 69 height 21
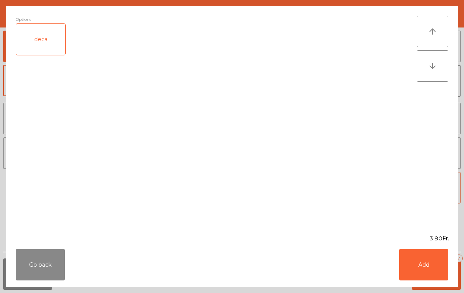
click at [430, 269] on button "Add" at bounding box center [423, 264] width 49 height 31
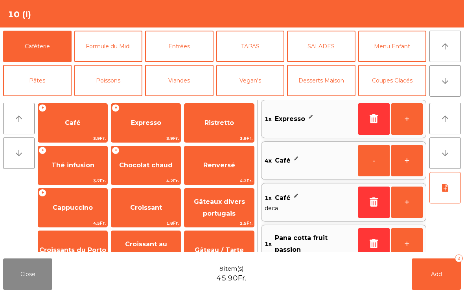
click at [401, 120] on button "+" at bounding box center [406, 118] width 31 height 31
click at [400, 119] on button "+" at bounding box center [406, 118] width 31 height 31
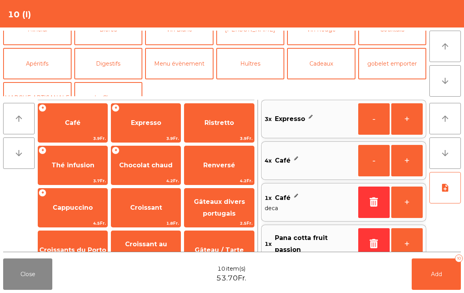
scroll to position [87, 0]
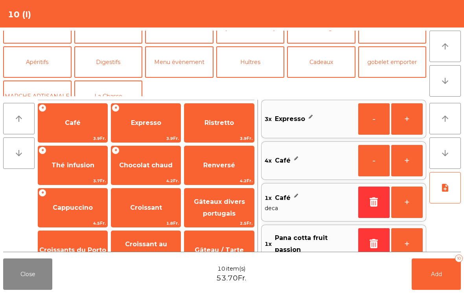
click at [109, 61] on button "Digestifs" at bounding box center [108, 61] width 68 height 31
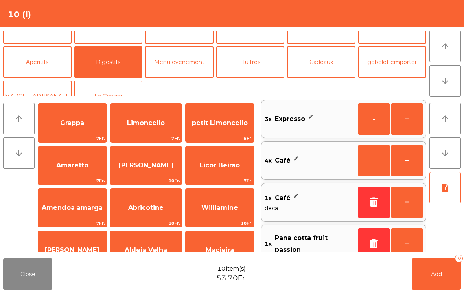
click at [148, 128] on span "Limoncello" at bounding box center [145, 122] width 71 height 21
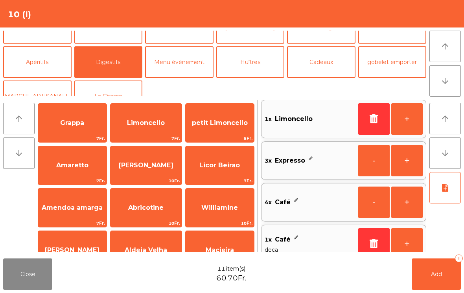
click at [150, 134] on div "Limoncello 7Fr." at bounding box center [146, 122] width 72 height 39
click at [433, 269] on button "Add 12" at bounding box center [436, 274] width 49 height 31
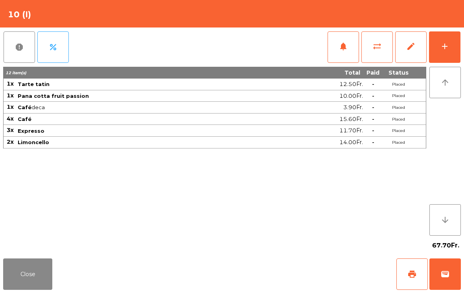
click at [42, 290] on button "Close" at bounding box center [27, 274] width 49 height 31
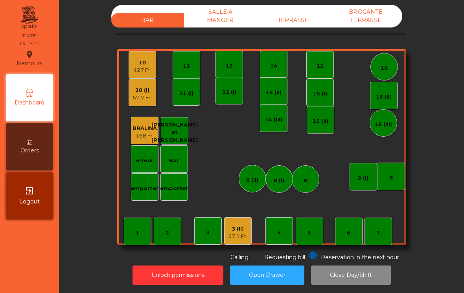
click at [145, 96] on div "67.7 Fr." at bounding box center [142, 98] width 19 height 8
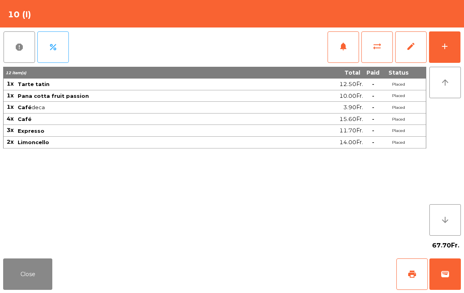
click at [377, 52] on button "sync_alt" at bounding box center [376, 46] width 31 height 31
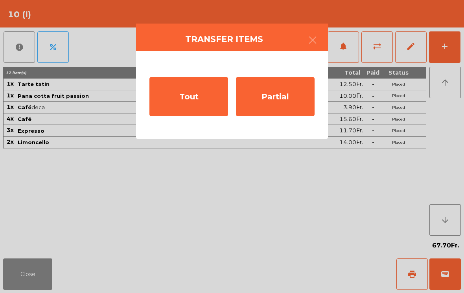
click at [201, 92] on div "Tout" at bounding box center [188, 96] width 79 height 39
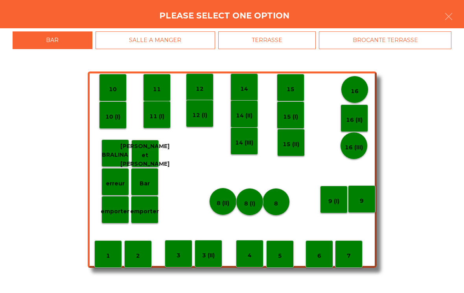
click at [112, 87] on p "10" at bounding box center [113, 89] width 8 height 9
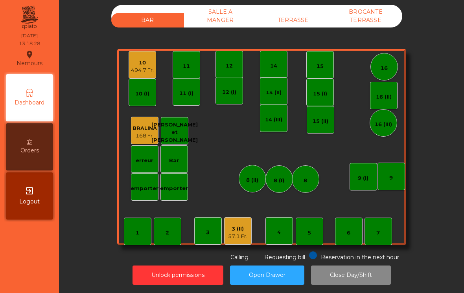
click at [251, 226] on div "3 (II) 57.1 Fr." at bounding box center [238, 231] width 28 height 28
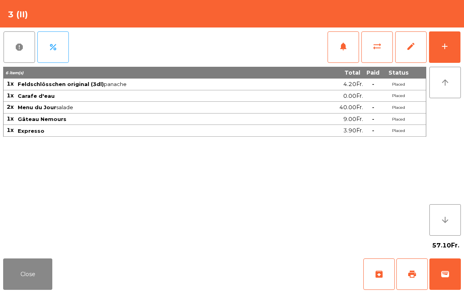
click at [450, 281] on button "wallet" at bounding box center [444, 274] width 31 height 31
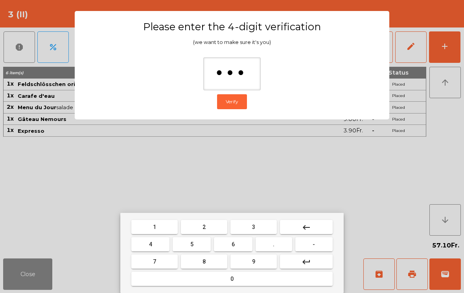
type input "****"
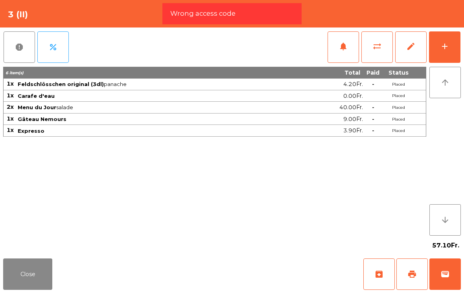
click at [433, 271] on button "wallet" at bounding box center [444, 274] width 31 height 31
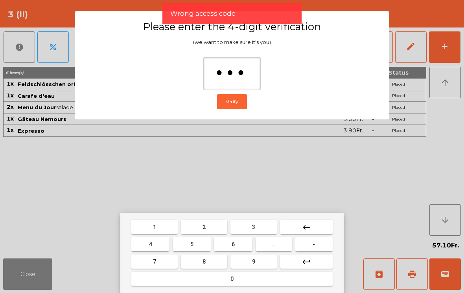
type input "****"
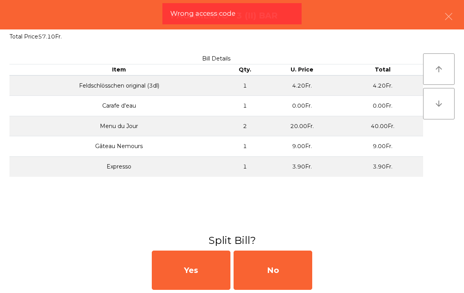
click at [308, 282] on div "No" at bounding box center [273, 270] width 79 height 39
click at [297, 269] on div "MB" at bounding box center [273, 270] width 79 height 39
click at [291, 269] on div "No" at bounding box center [273, 270] width 79 height 39
click at [280, 267] on button "Open Drawer" at bounding box center [267, 275] width 74 height 19
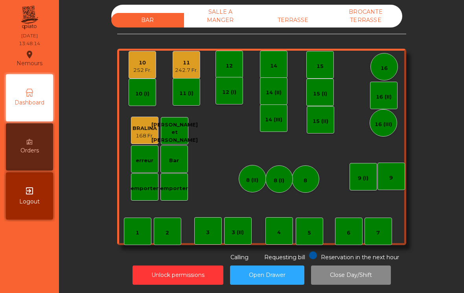
click at [192, 61] on div "11" at bounding box center [186, 63] width 23 height 8
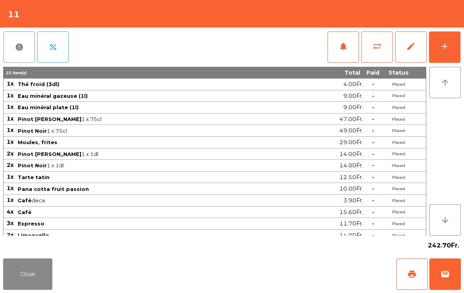
click at [373, 49] on span "sync_alt" at bounding box center [376, 46] width 9 height 9
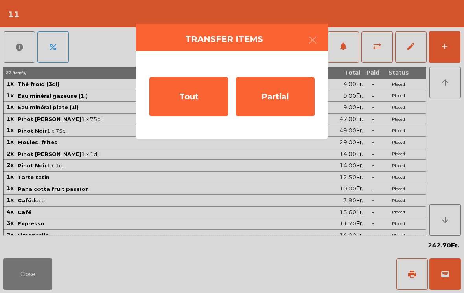
click at [315, 37] on icon "button" at bounding box center [312, 39] width 9 height 9
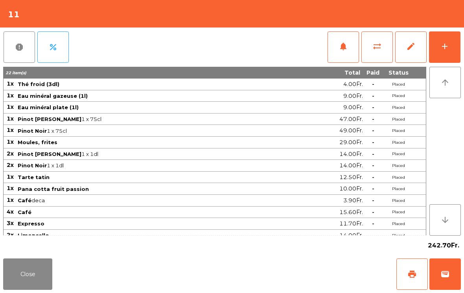
click at [379, 48] on span "sync_alt" at bounding box center [376, 46] width 9 height 9
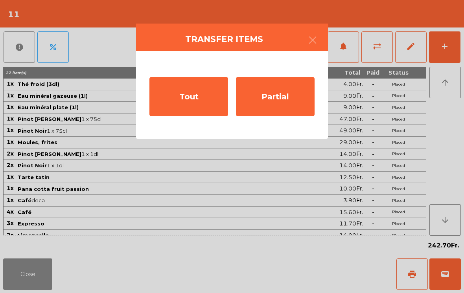
click at [192, 94] on div "Tout" at bounding box center [188, 96] width 79 height 39
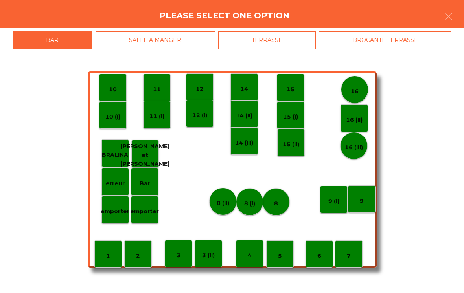
click at [111, 88] on p "10" at bounding box center [113, 89] width 8 height 9
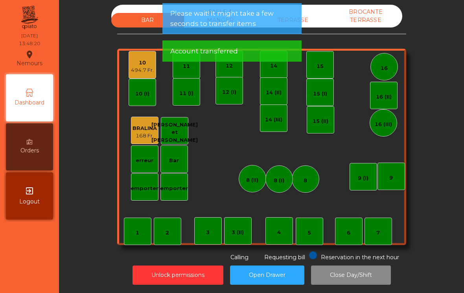
click at [311, 252] on span at bounding box center [313, 256] width 8 height 8
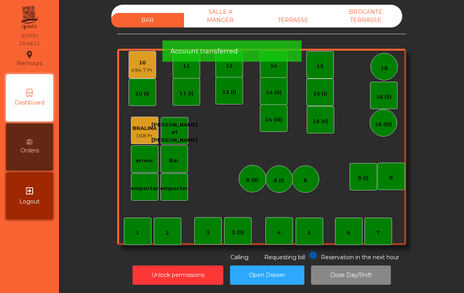
click at [139, 59] on div "10" at bounding box center [142, 63] width 23 height 8
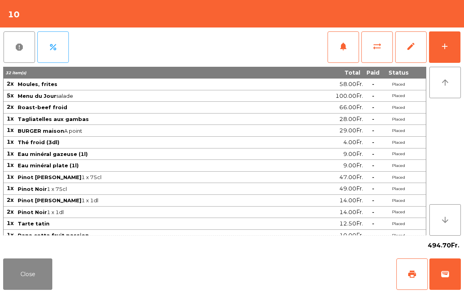
click at [444, 277] on span "wallet" at bounding box center [444, 274] width 9 height 9
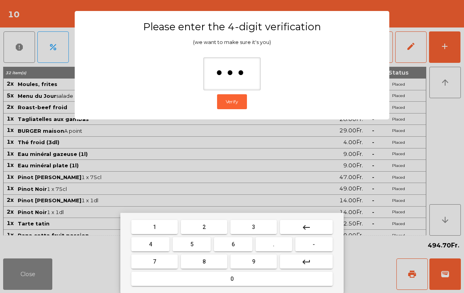
type input "****"
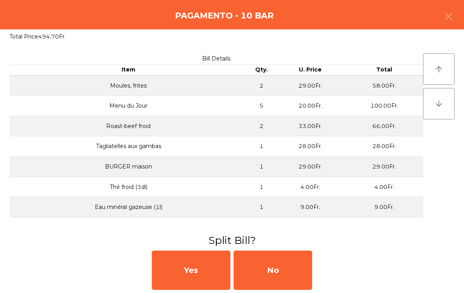
click at [295, 274] on div "No" at bounding box center [273, 270] width 79 height 39
click at [290, 269] on div "MB" at bounding box center [273, 270] width 79 height 39
click at [291, 265] on div "No" at bounding box center [273, 270] width 79 height 39
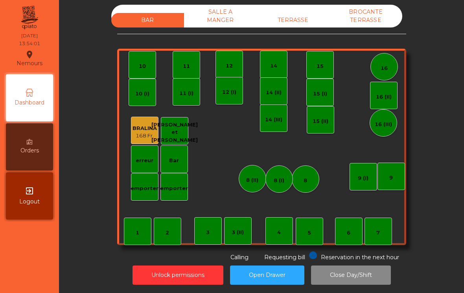
click at [317, 17] on div "TERRASSE" at bounding box center [293, 20] width 73 height 15
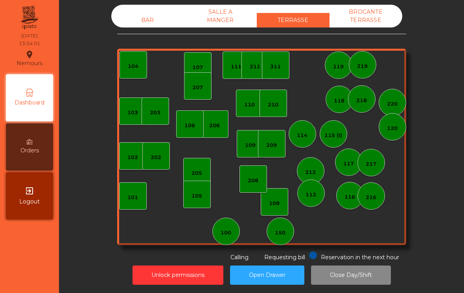
click at [276, 229] on div "150" at bounding box center [280, 233] width 11 height 8
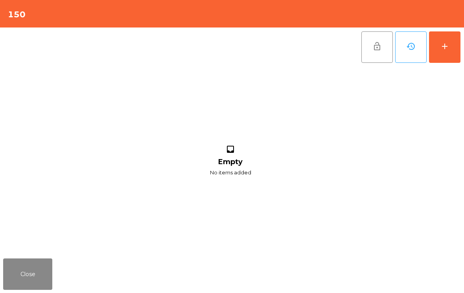
click at [451, 45] on button "add" at bounding box center [444, 46] width 31 height 31
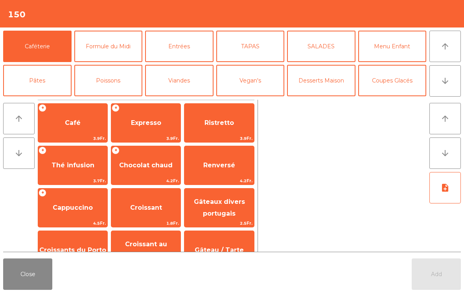
click at [142, 125] on span "Expresso" at bounding box center [146, 122] width 30 height 7
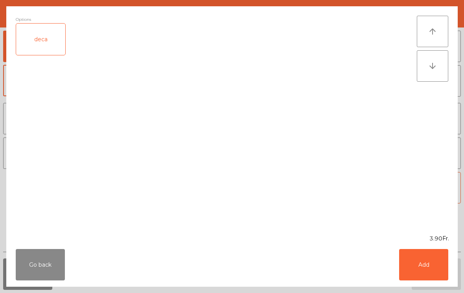
click at [417, 256] on button "Add" at bounding box center [423, 264] width 49 height 31
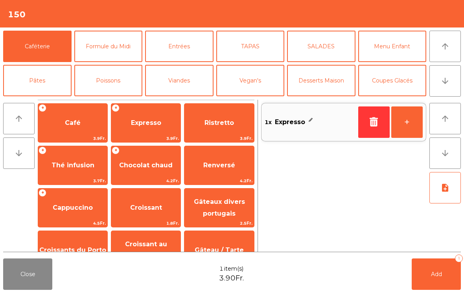
click at [416, 129] on button "+" at bounding box center [406, 122] width 31 height 31
click at [440, 272] on span "Add" at bounding box center [436, 274] width 11 height 7
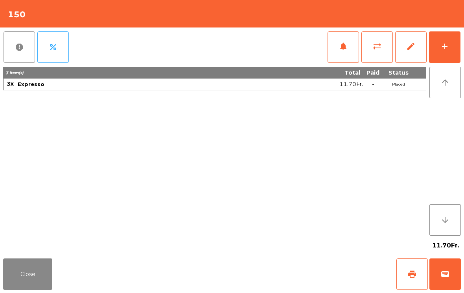
click at [13, 28] on div "report percent" at bounding box center [36, 47] width 66 height 39
